Goal: Transaction & Acquisition: Purchase product/service

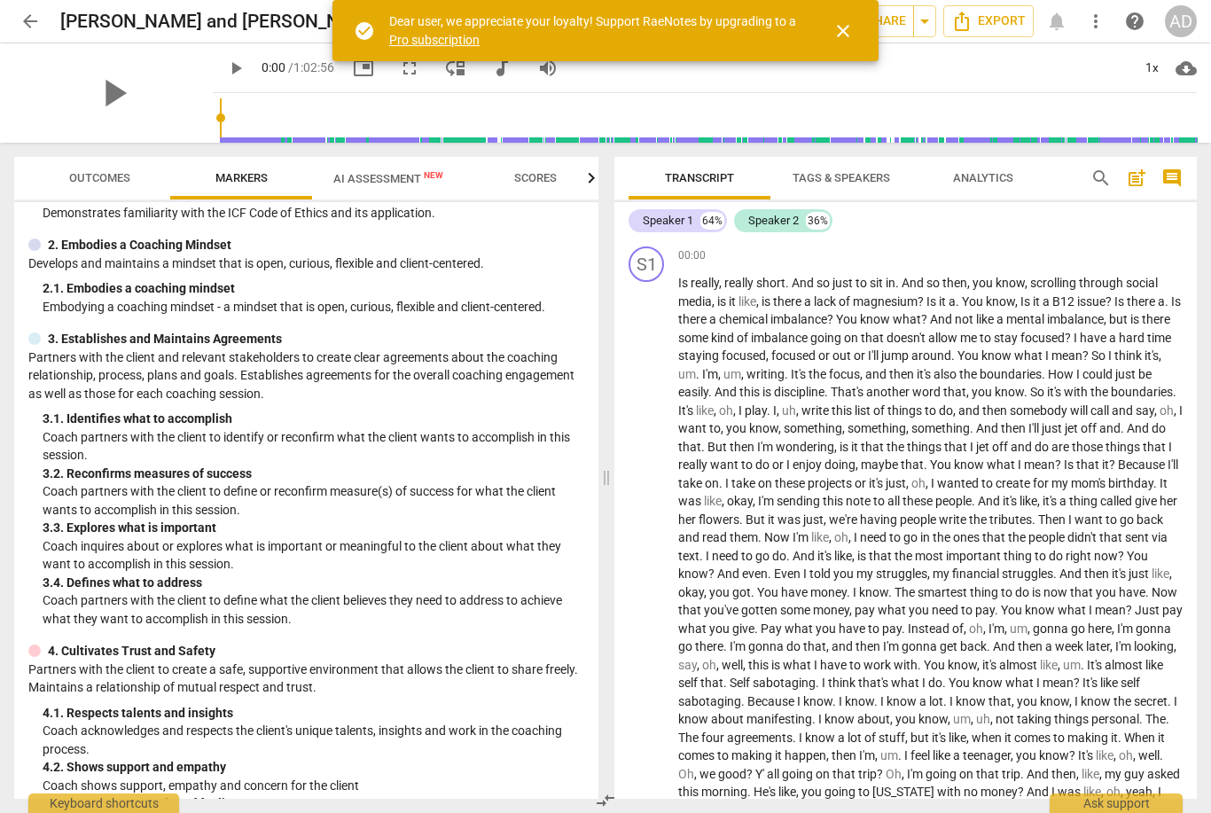
scroll to position [151, 0]
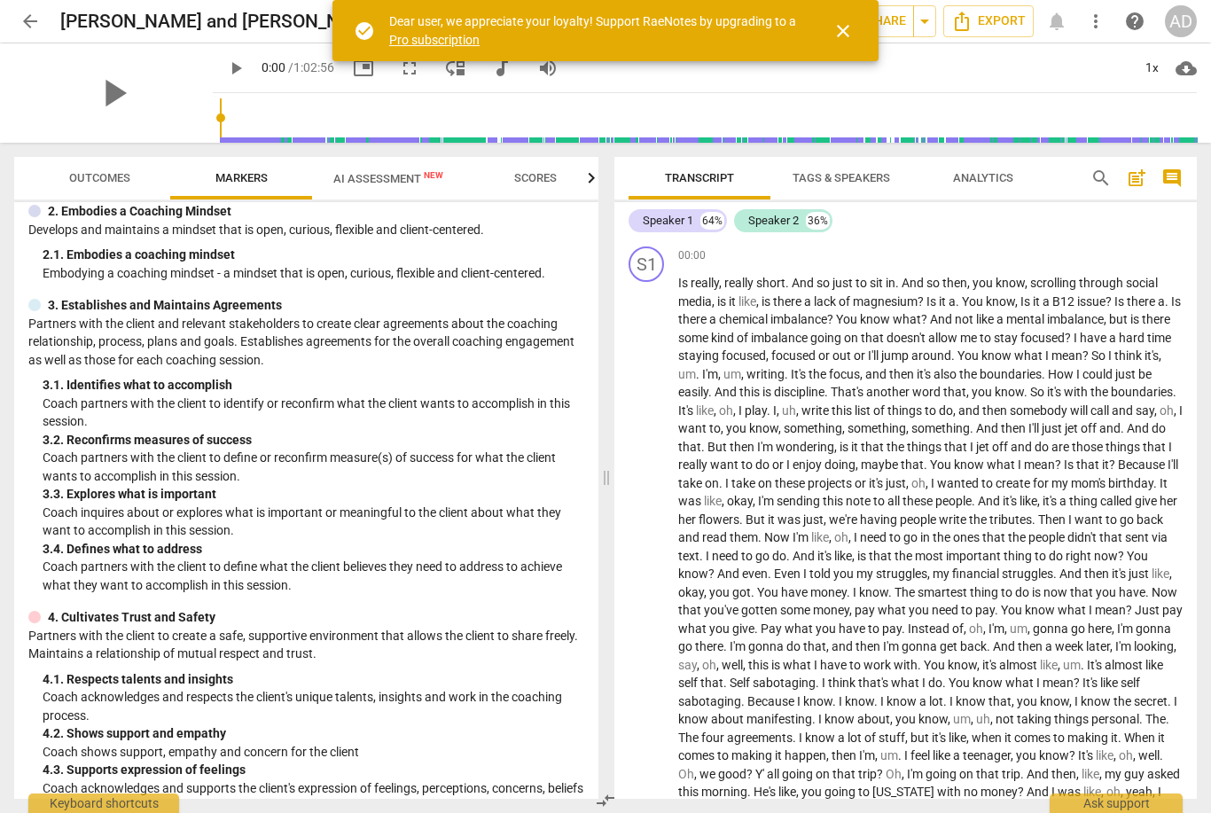
click at [403, 182] on span "AI Assessment New" at bounding box center [388, 178] width 110 height 13
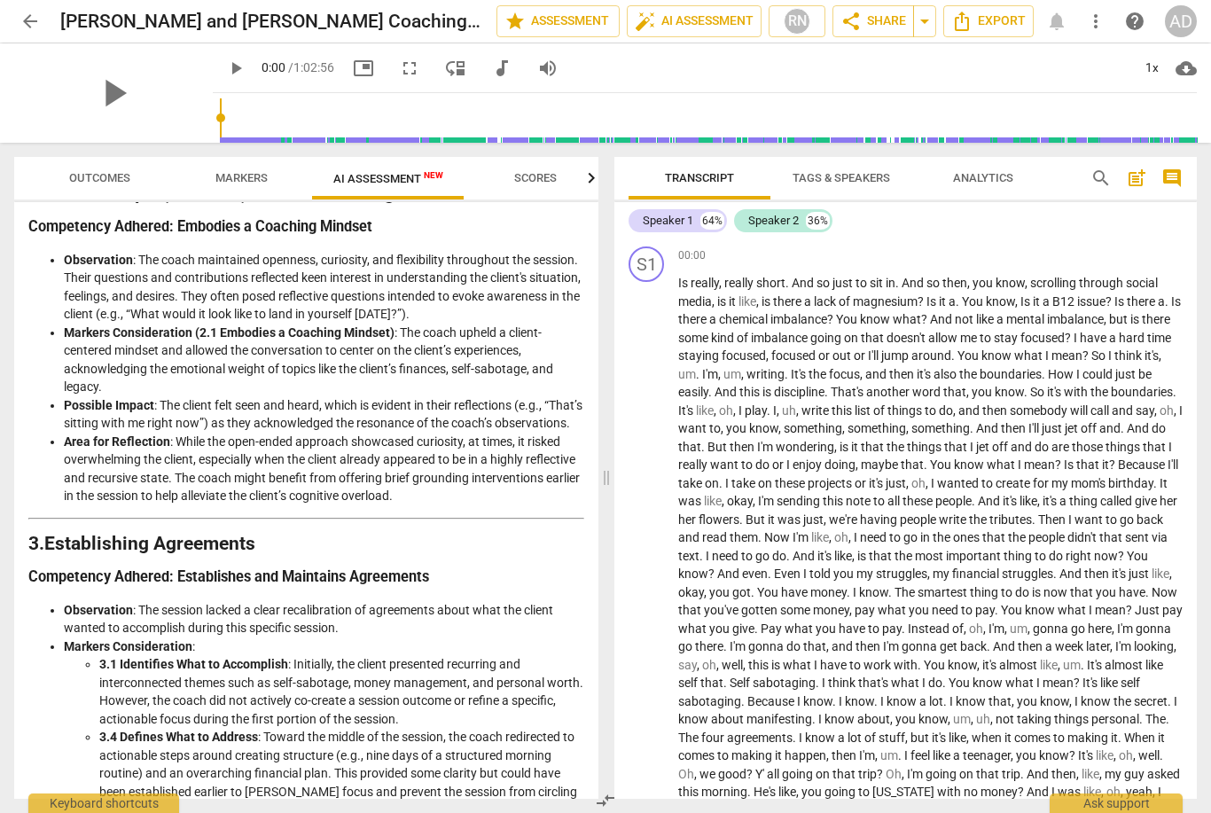
scroll to position [579, 0]
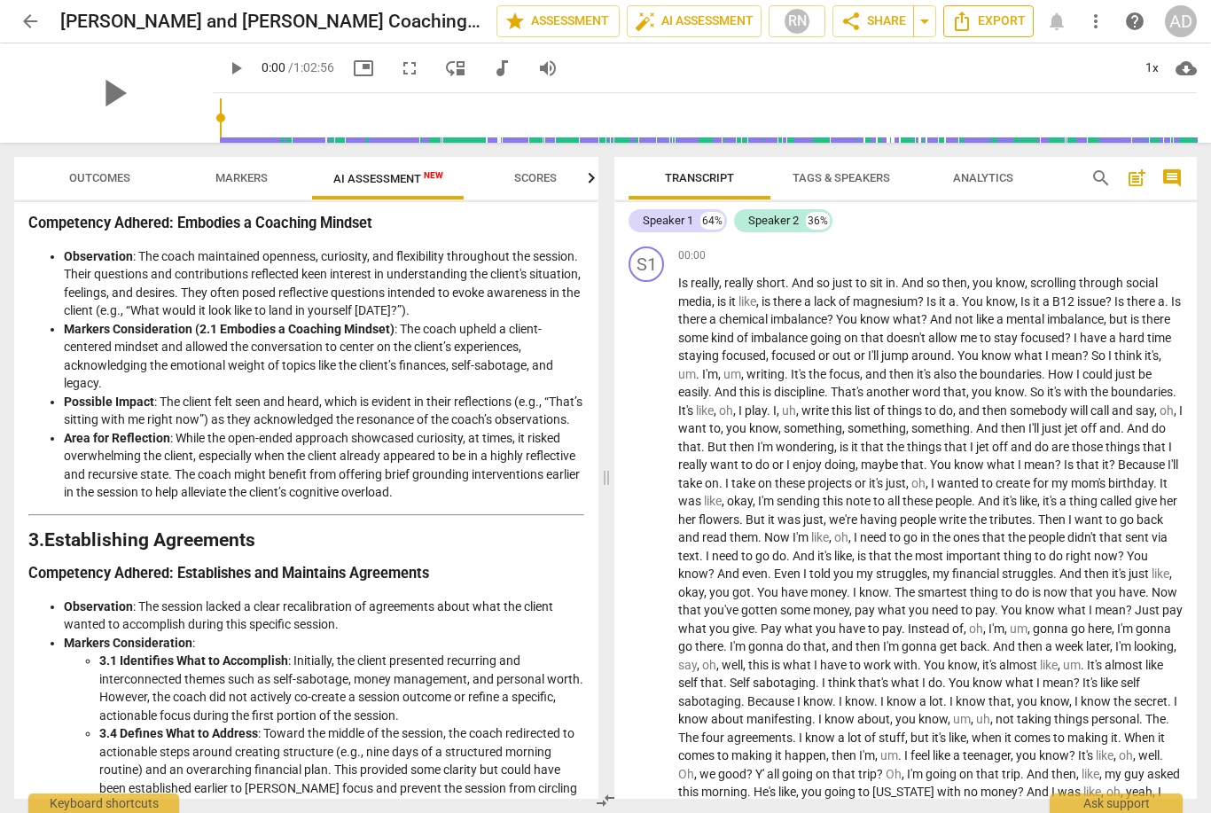
click at [969, 35] on button "Export" at bounding box center [988, 21] width 90 height 32
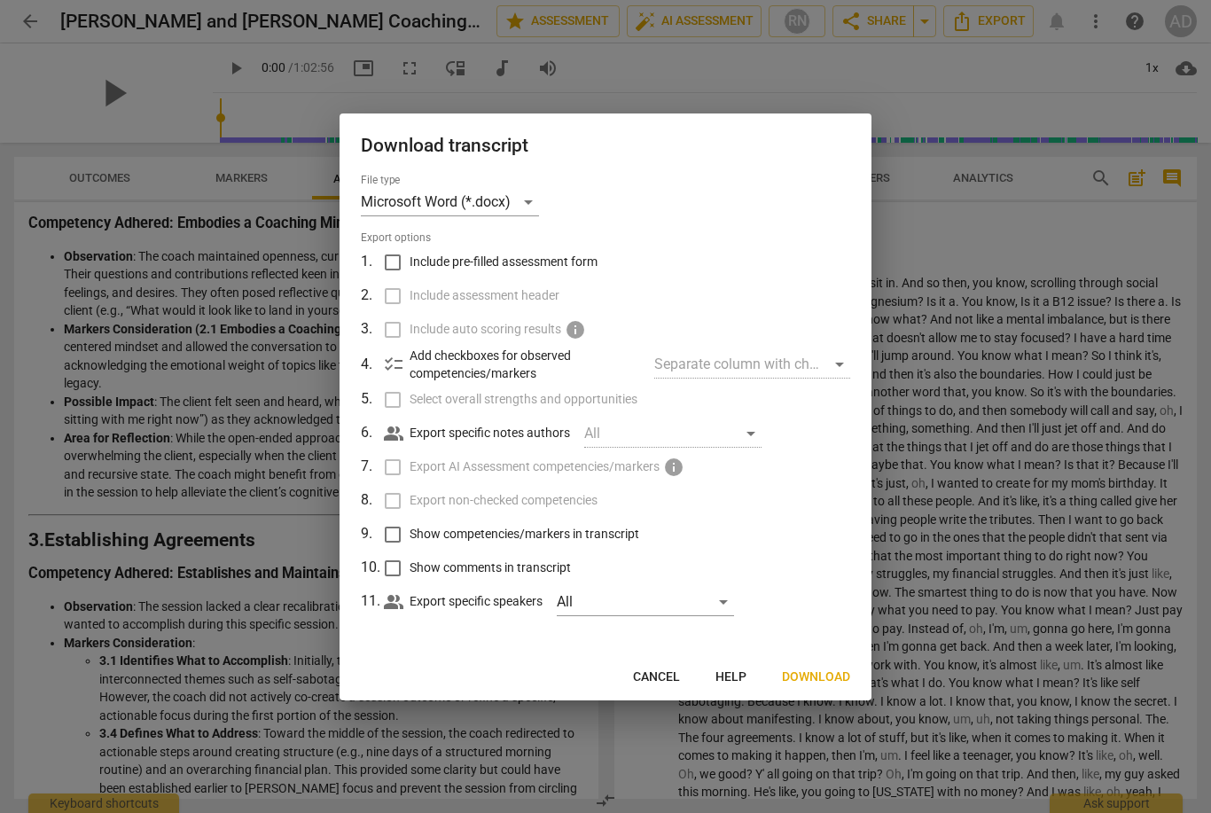
click at [45, 167] on div at bounding box center [605, 406] width 1211 height 813
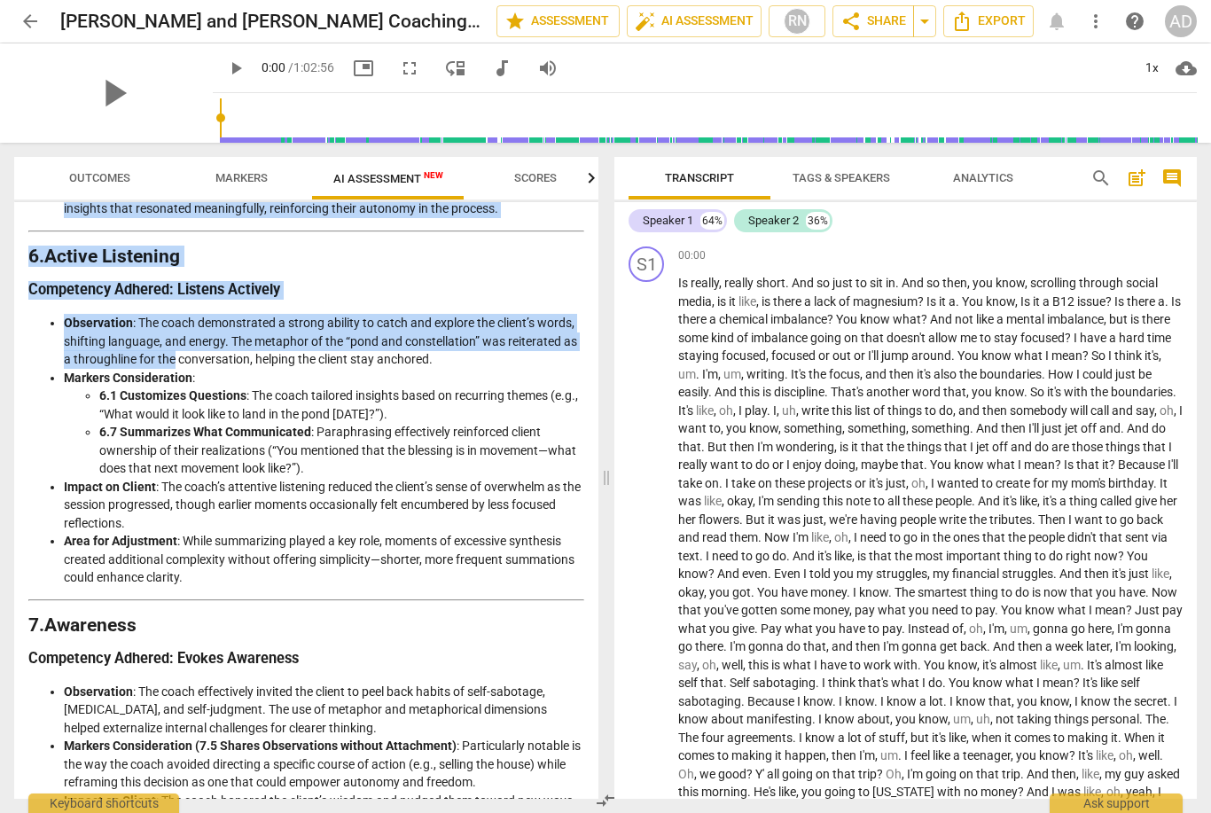
scroll to position [1998, 0]
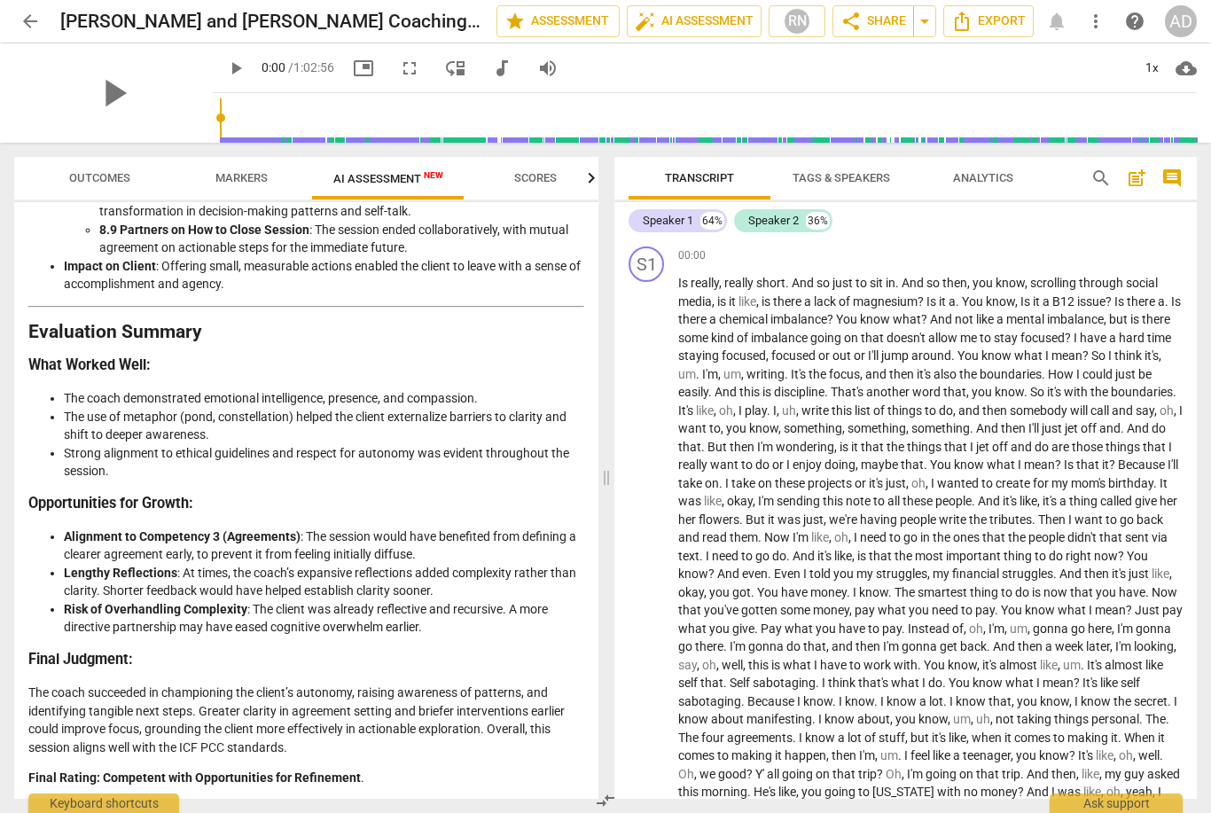
scroll to position [2816, 0]
click at [41, 27] on span "arrow_back" at bounding box center [30, 21] width 32 height 21
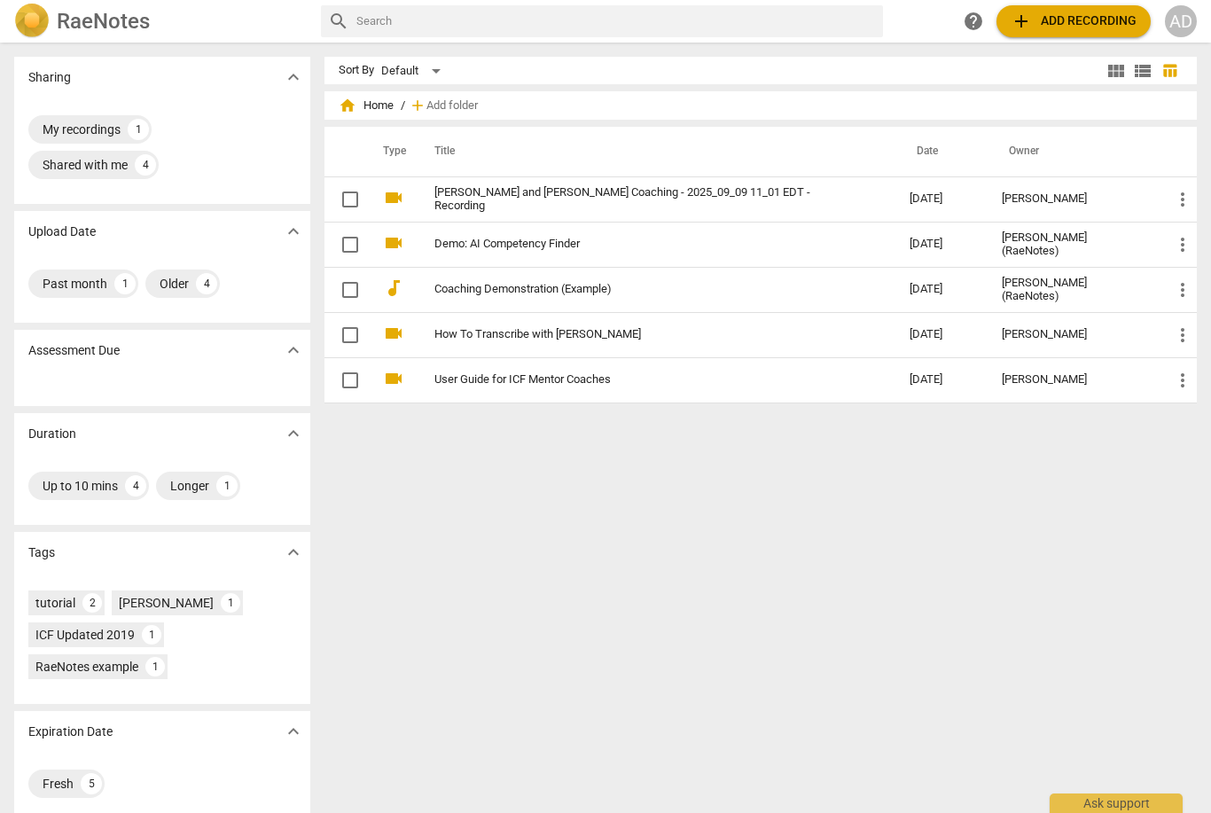
click at [1026, 19] on span "add" at bounding box center [1021, 21] width 21 height 21
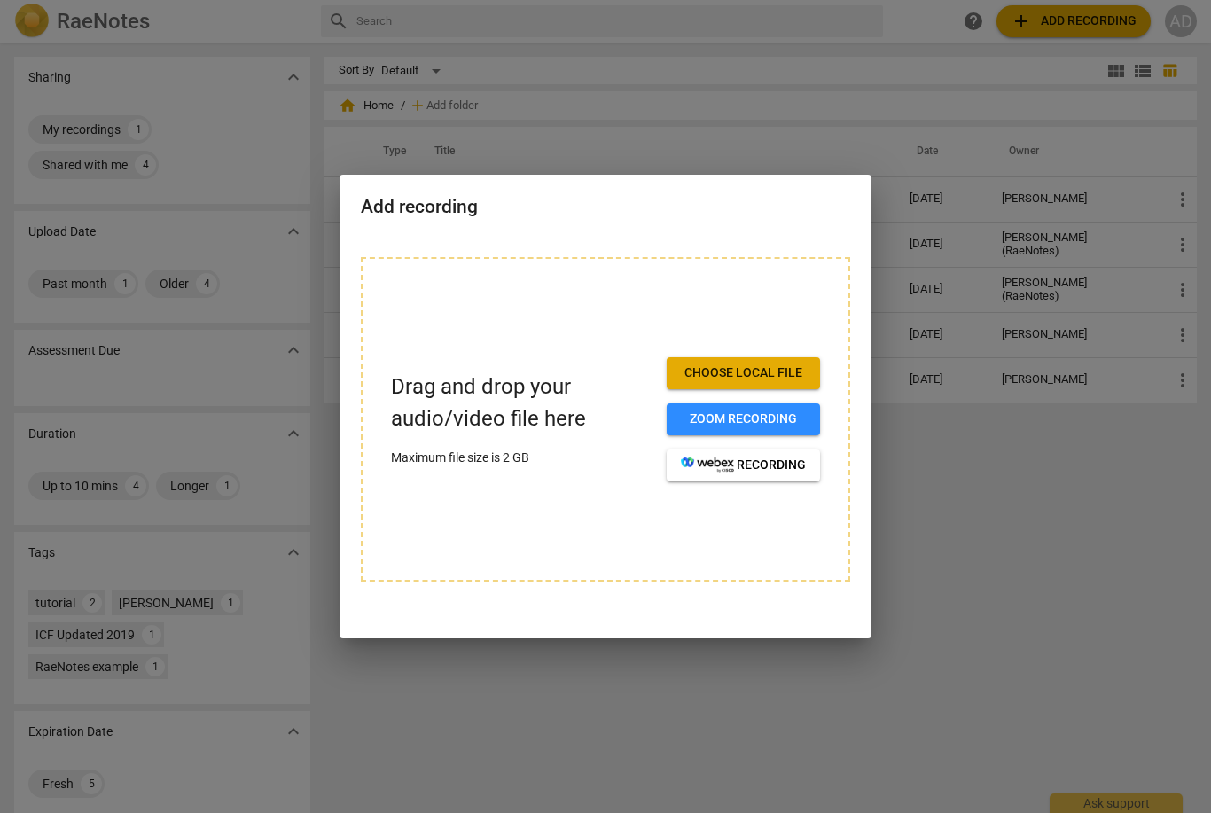
click at [686, 379] on span "Choose local file" at bounding box center [743, 373] width 125 height 18
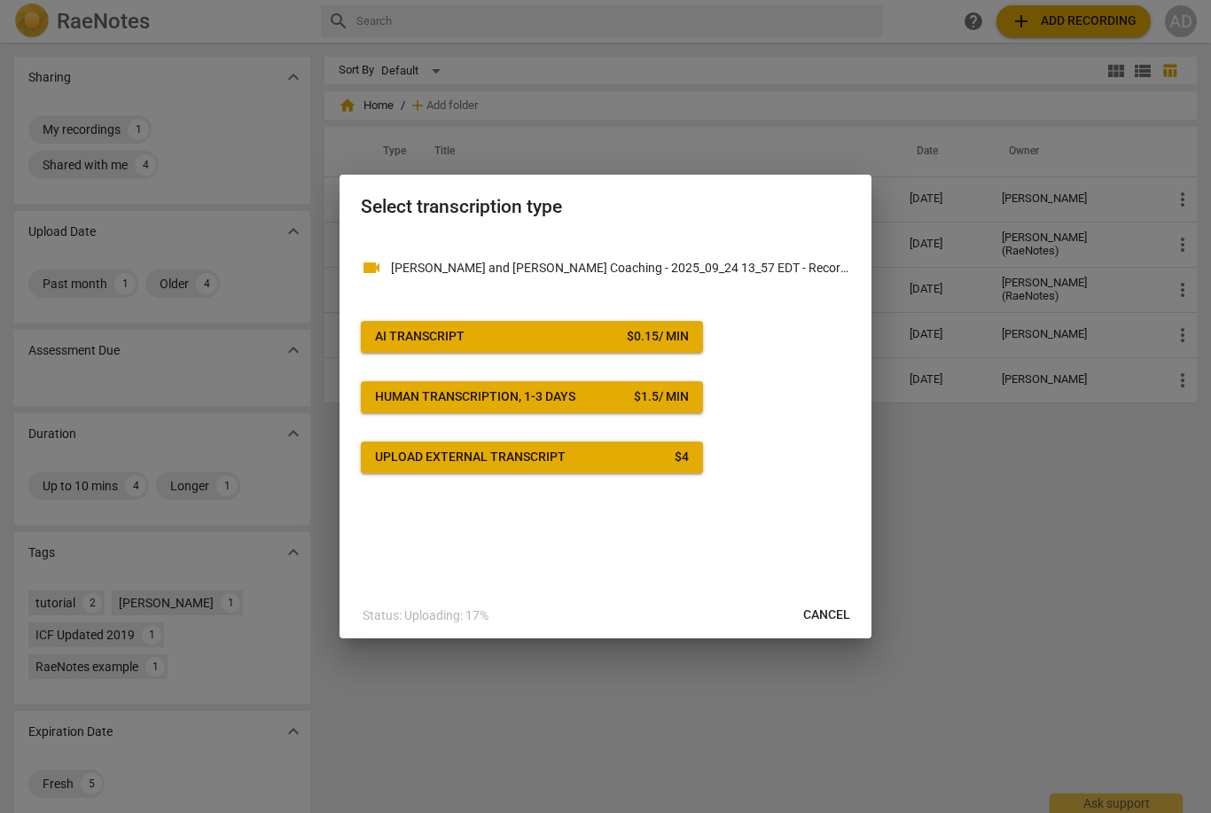
click at [410, 352] on button "AI Transcript $ 0.15 / min" at bounding box center [532, 337] width 342 height 32
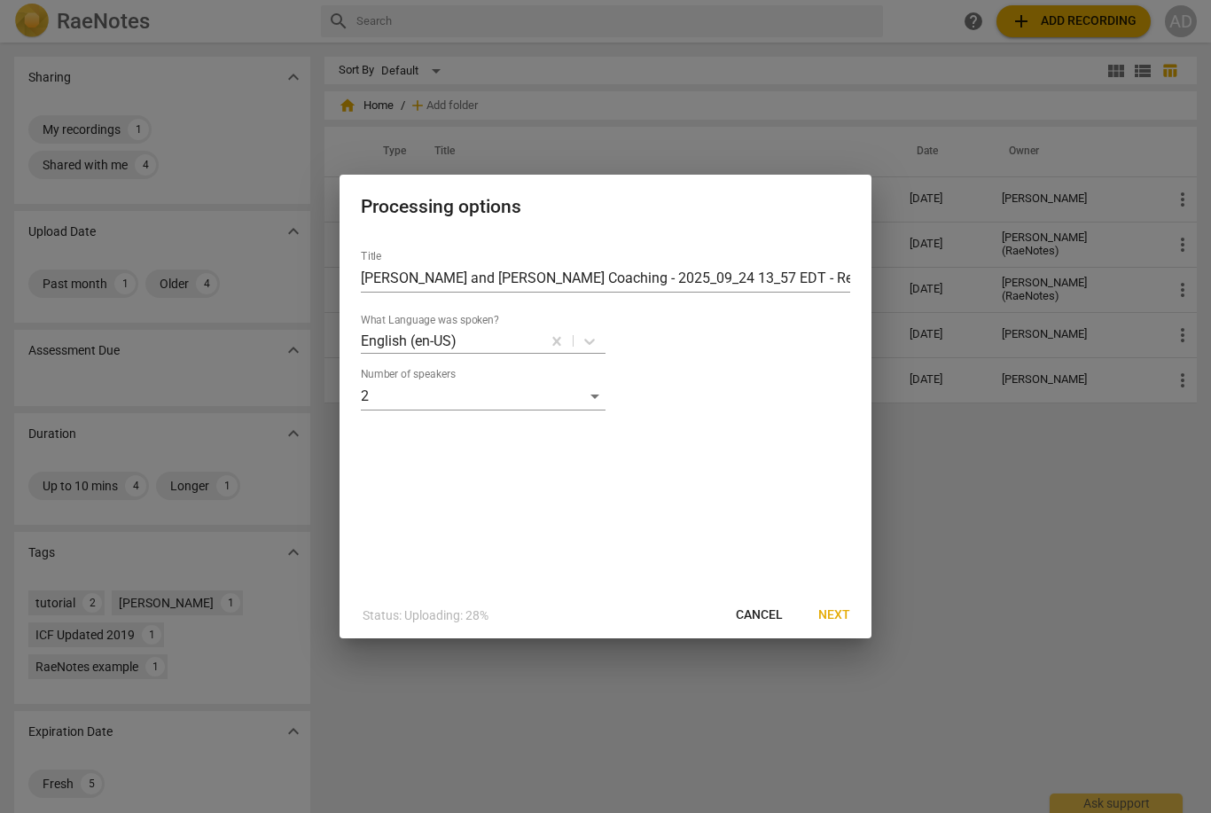
click at [832, 609] on span "Next" at bounding box center [834, 615] width 32 height 18
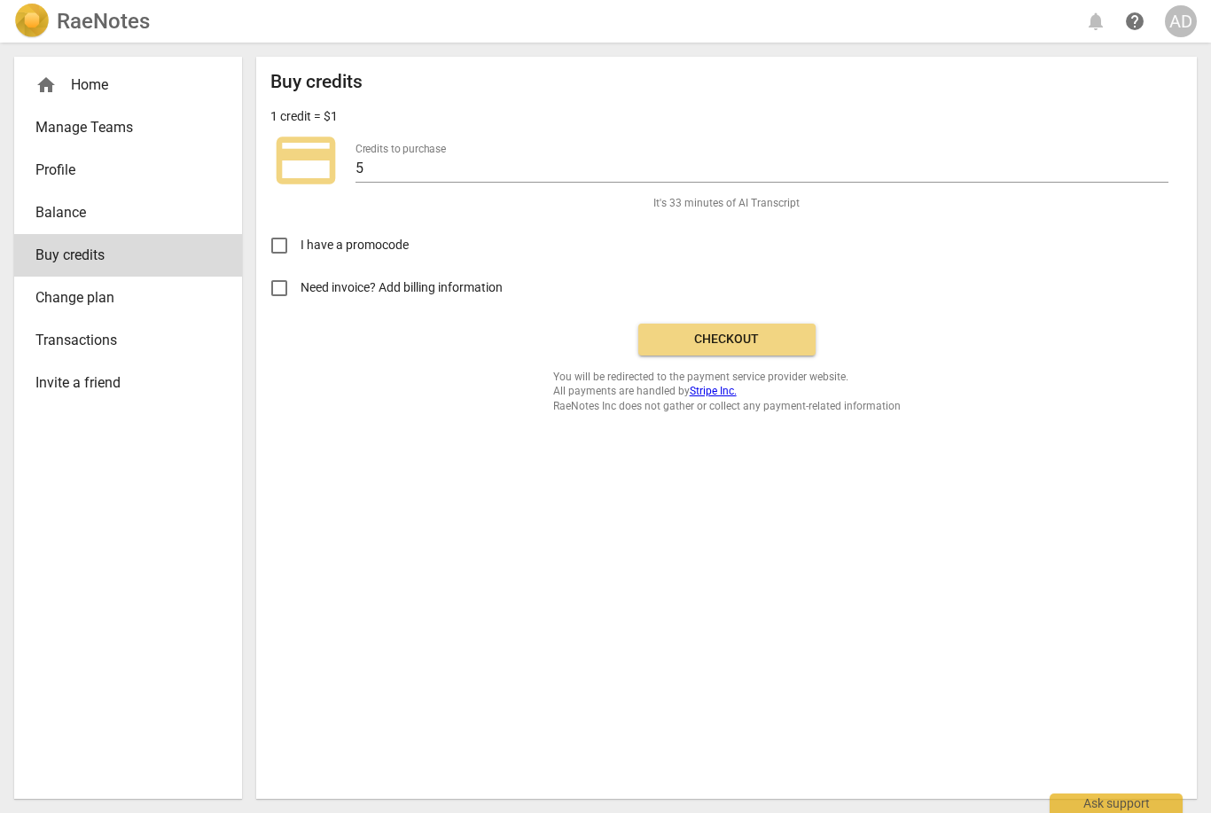
click at [770, 340] on span "Checkout" at bounding box center [727, 340] width 149 height 18
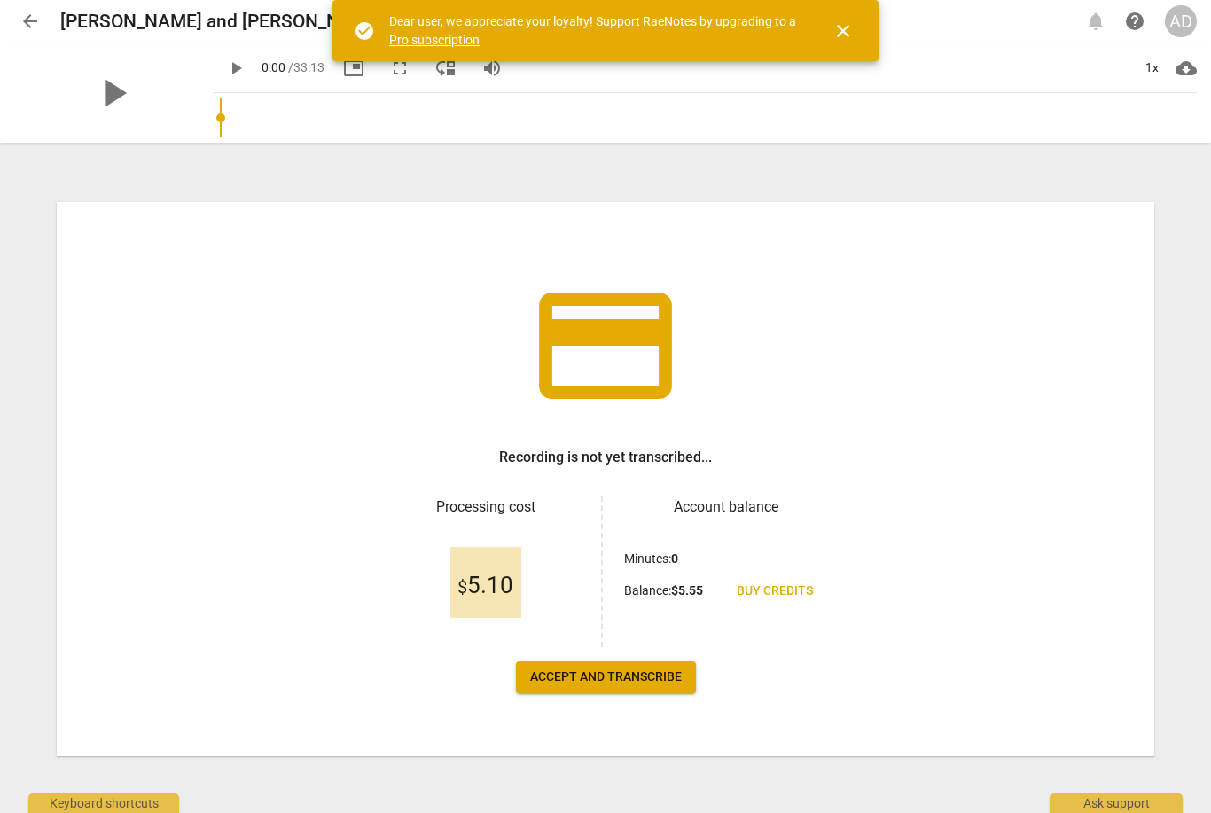
click at [655, 664] on button "Accept and transcribe" at bounding box center [606, 677] width 180 height 32
